Goal: Task Accomplishment & Management: Manage account settings

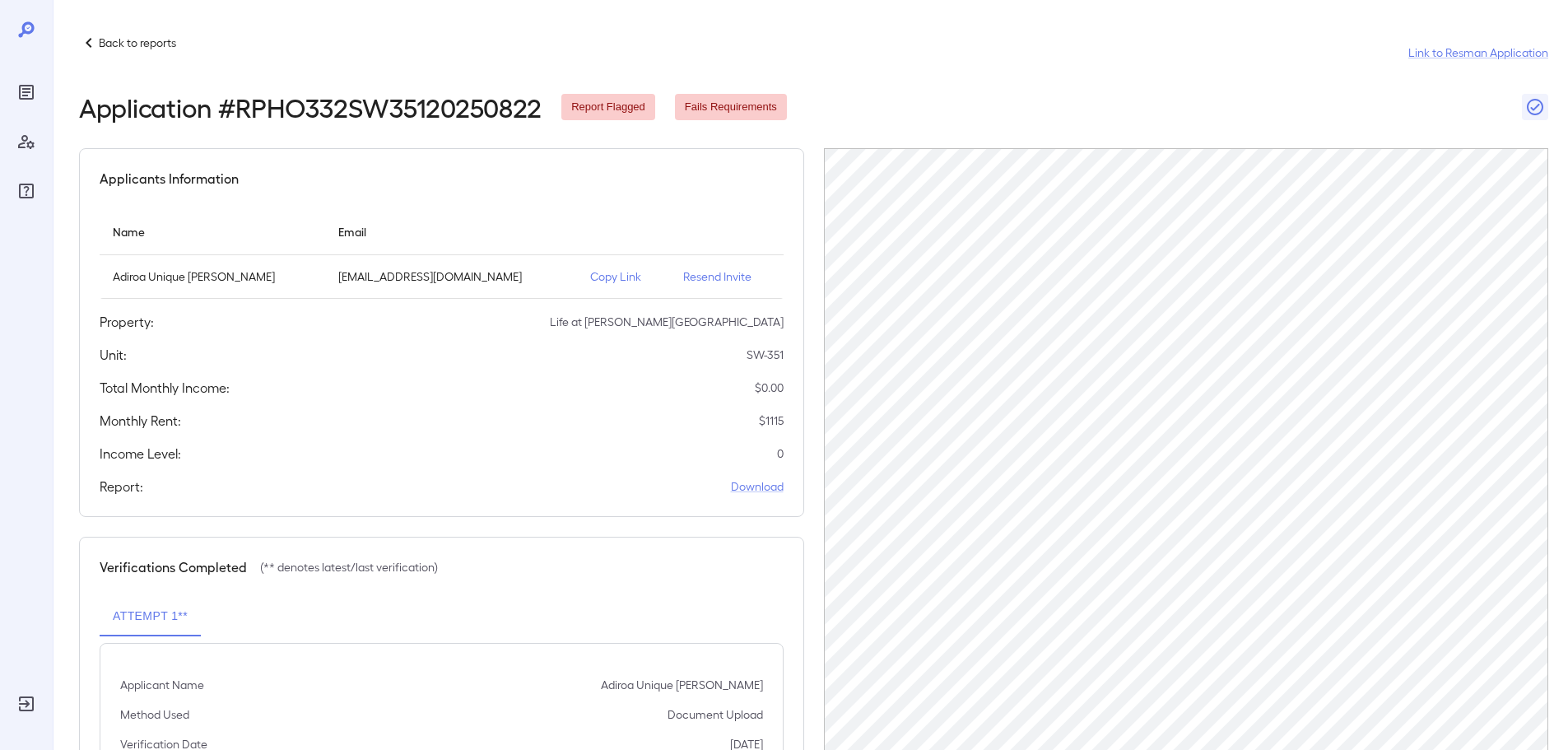
click at [166, 44] on p "Back to reports" at bounding box center [137, 43] width 77 height 17
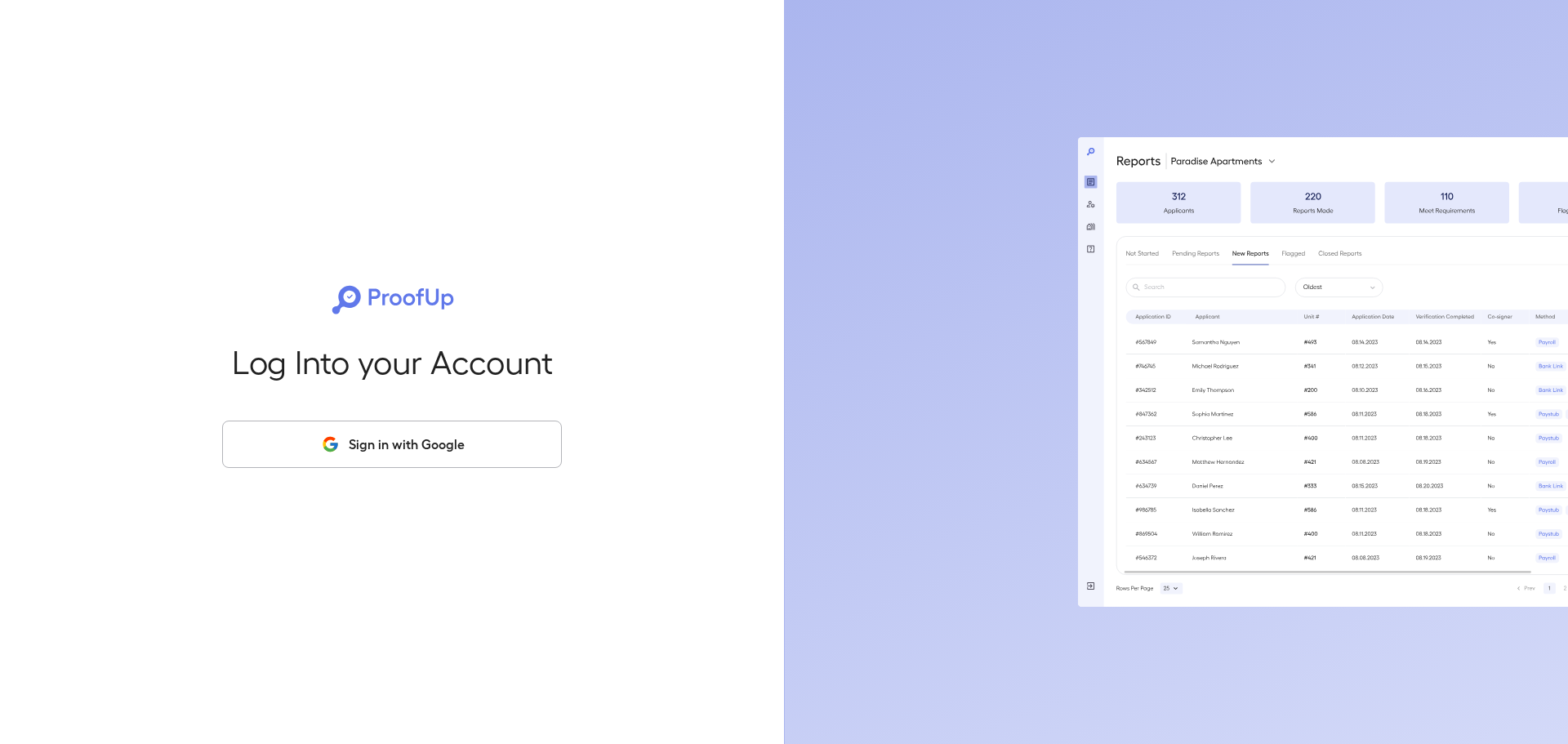
click at [290, 428] on button "Sign in with Google" at bounding box center [392, 444] width 339 height 48
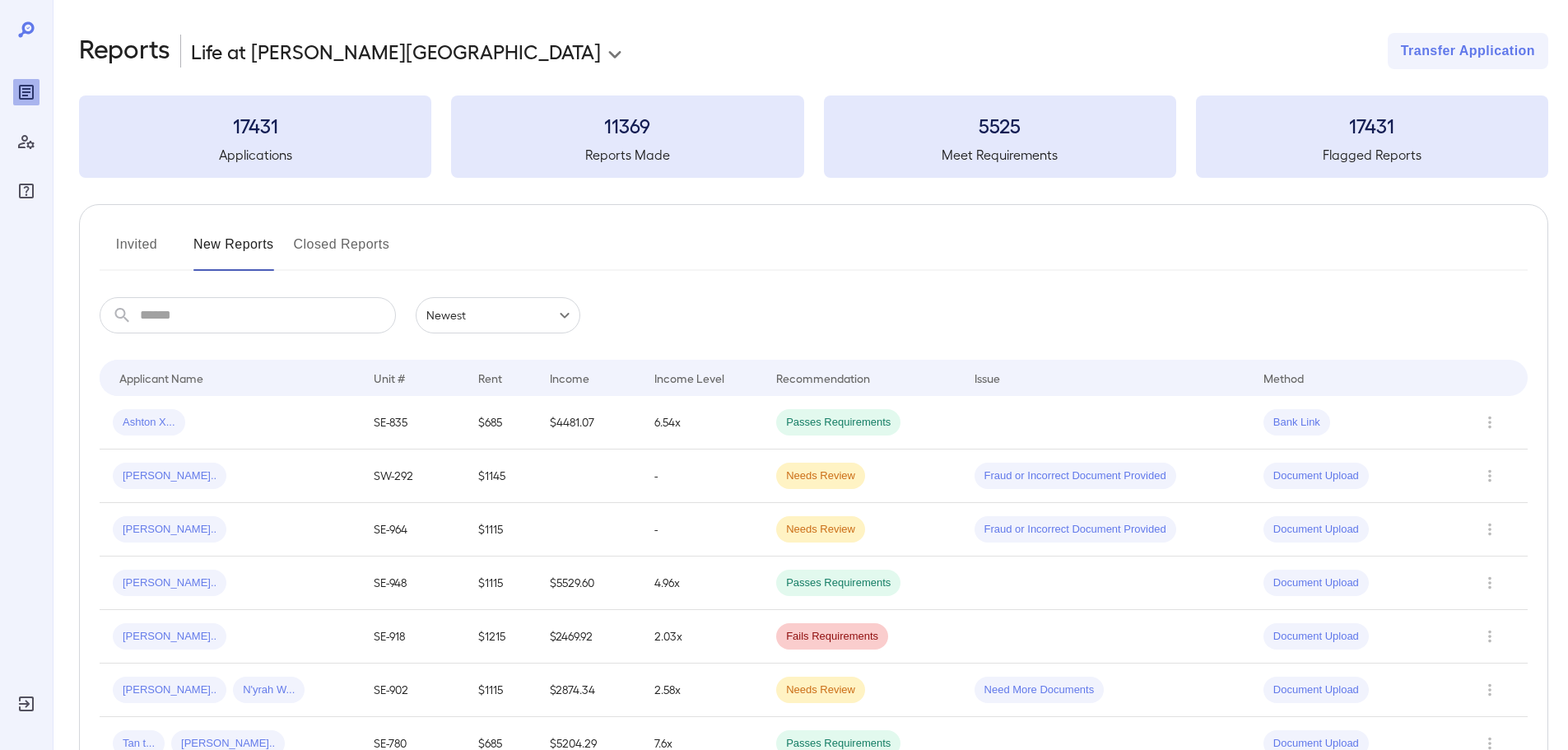
click at [149, 249] on button "Invited" at bounding box center [136, 251] width 74 height 40
